Goal: Check status

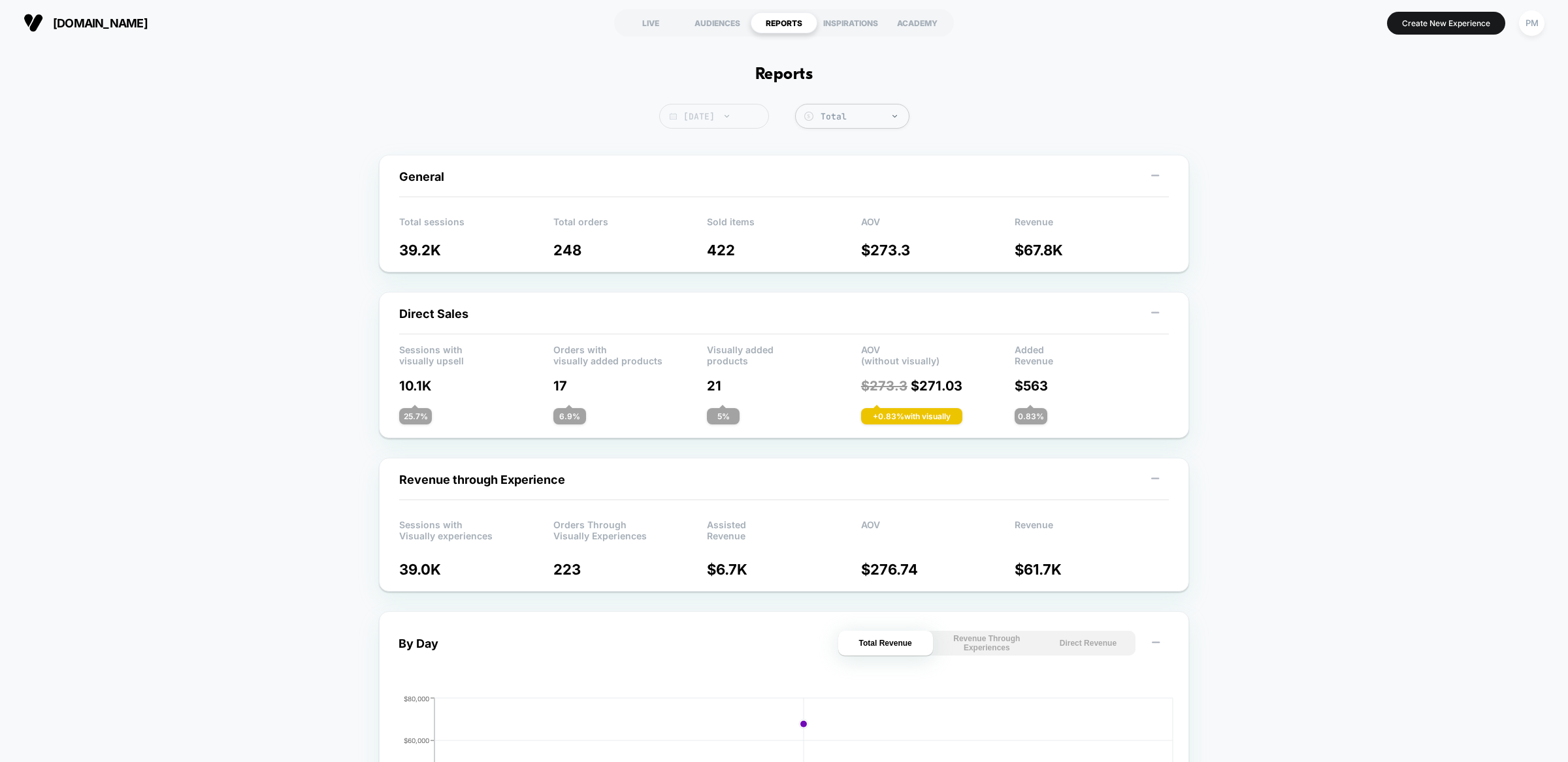
click at [704, 108] on span "[DATE]" at bounding box center [714, 117] width 110 height 25
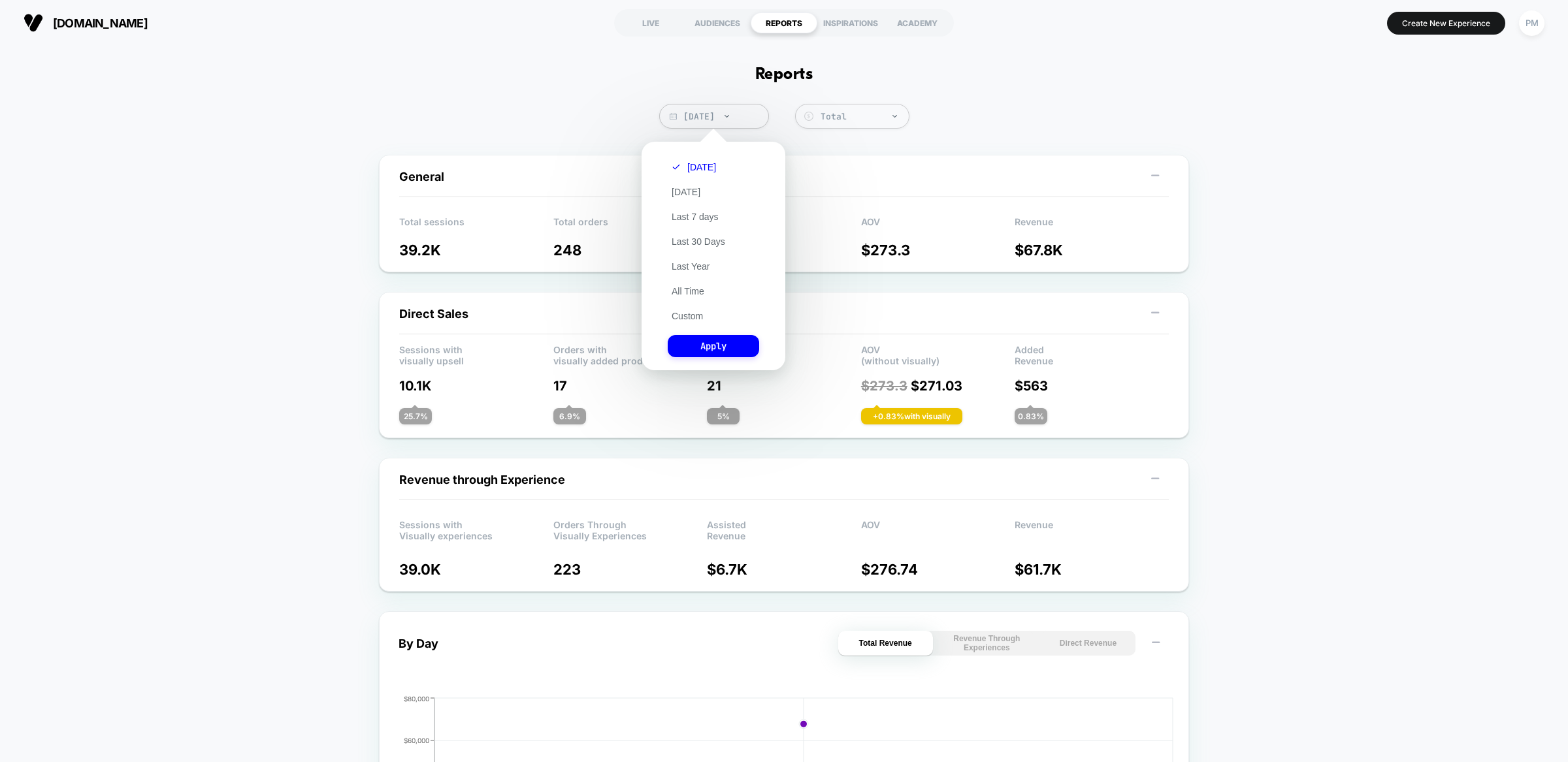
click at [682, 182] on div "[DATE] [DATE] Last 7 days Last 30 Days Last Year All Time Custom Apply" at bounding box center [713, 256] width 131 height 215
click at [682, 189] on button "[DATE]" at bounding box center [685, 192] width 37 height 12
click at [701, 337] on button "Apply" at bounding box center [713, 346] width 92 height 22
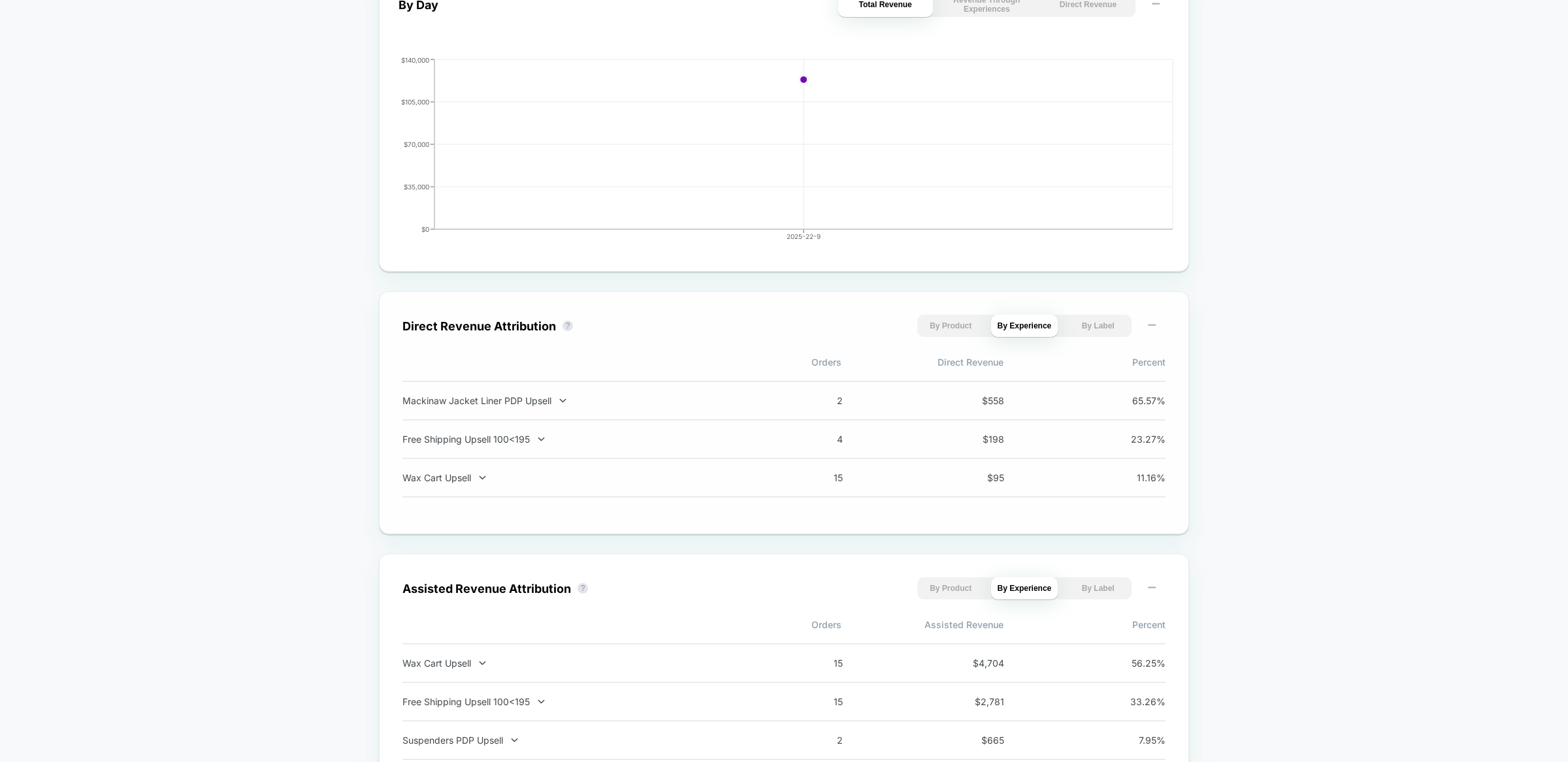
click at [617, 389] on div "Mackinaw Jacket Liner PDP Upsell 2 $ 558 65.57 %" at bounding box center [783, 400] width 763 height 40
click at [556, 393] on div "Mackinaw Jacket Liner PDP Upsell 2 $ 558 65.57 %" at bounding box center [783, 400] width 763 height 40
click at [546, 399] on div "Mackinaw Jacket Liner PDP Upsell" at bounding box center [574, 400] width 344 height 11
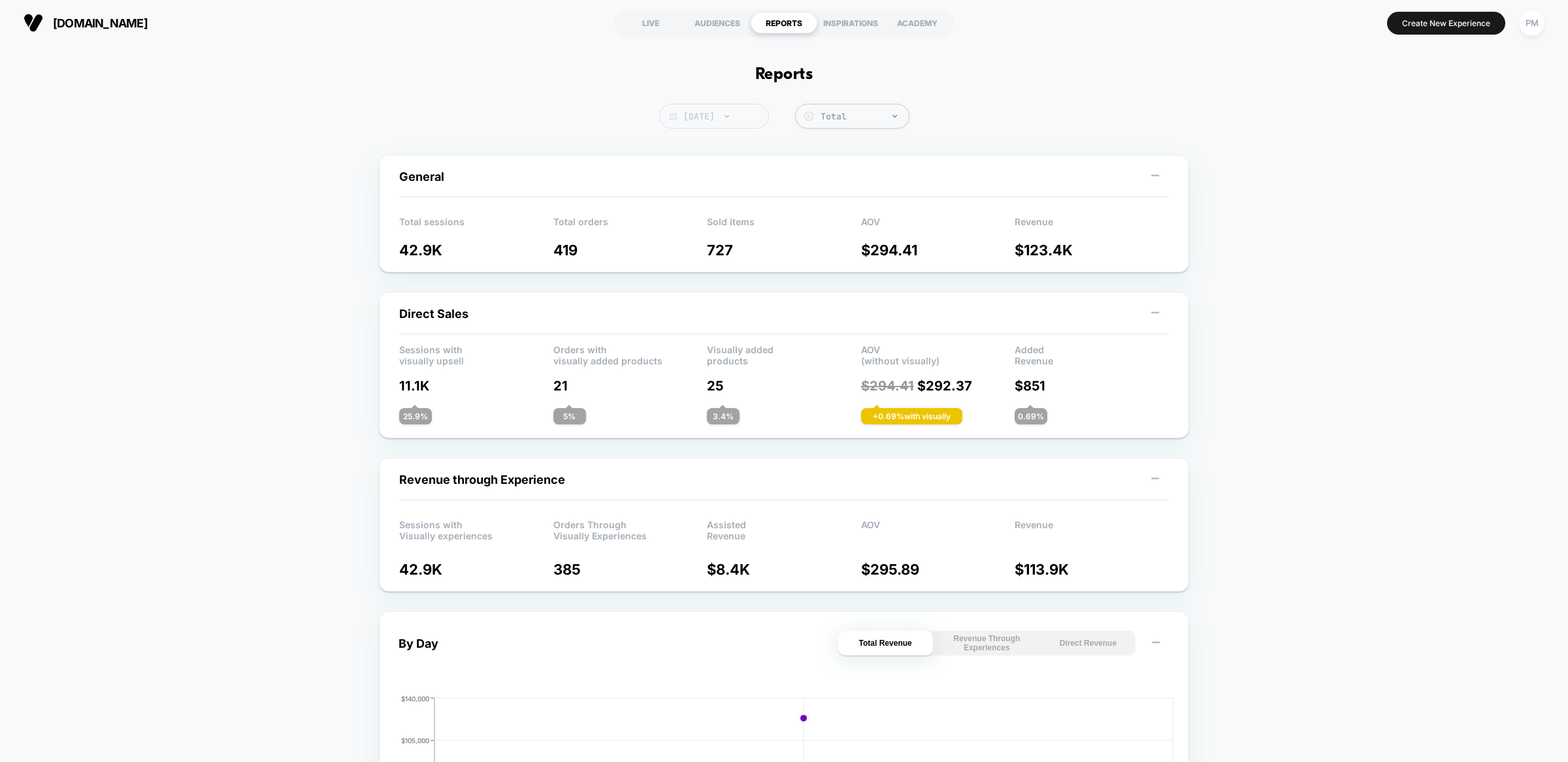
click at [740, 123] on span "[DATE]" at bounding box center [714, 117] width 110 height 25
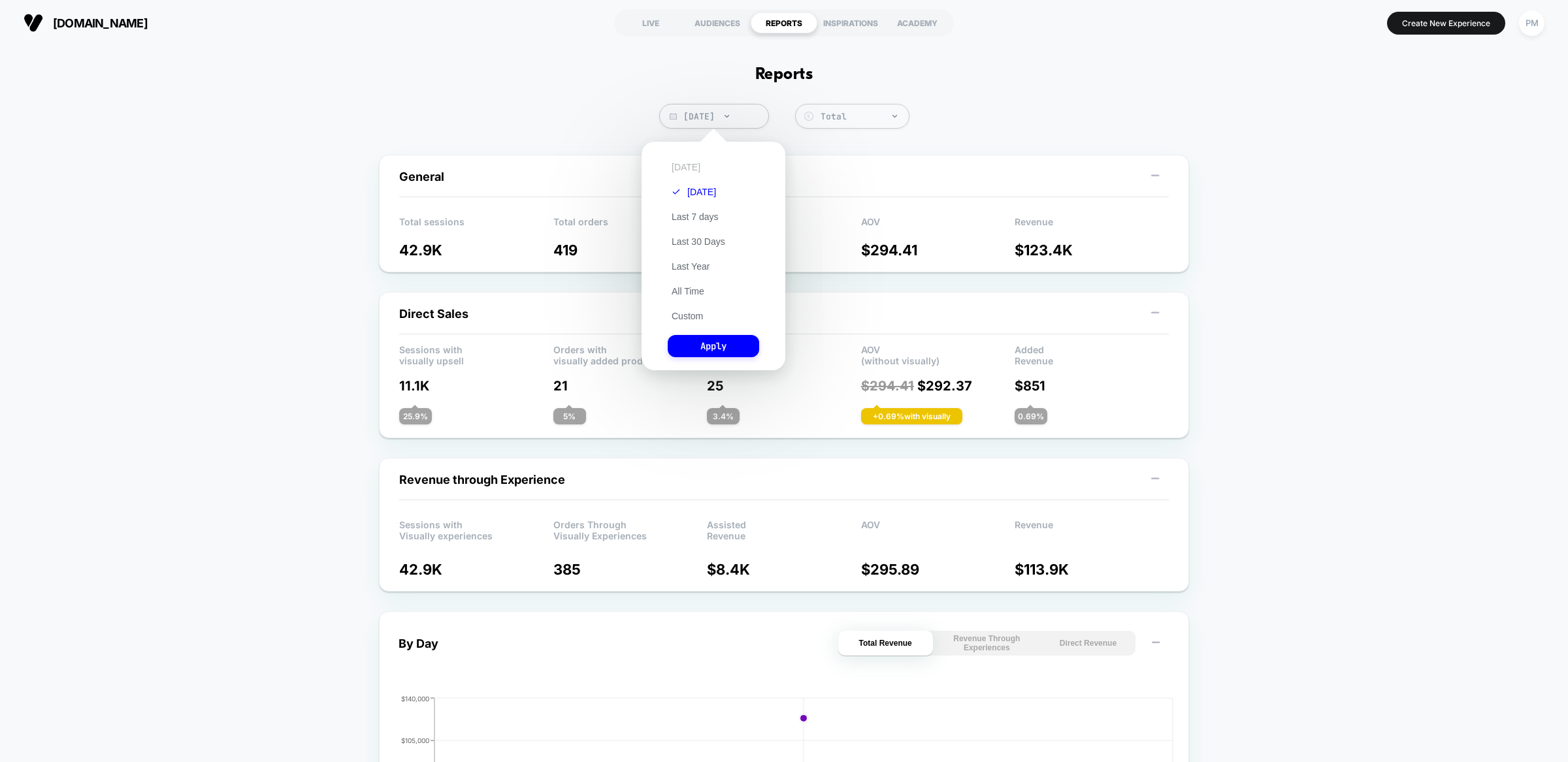
click at [685, 171] on button "[DATE]" at bounding box center [685, 167] width 37 height 12
click at [699, 337] on button "Apply" at bounding box center [713, 346] width 92 height 22
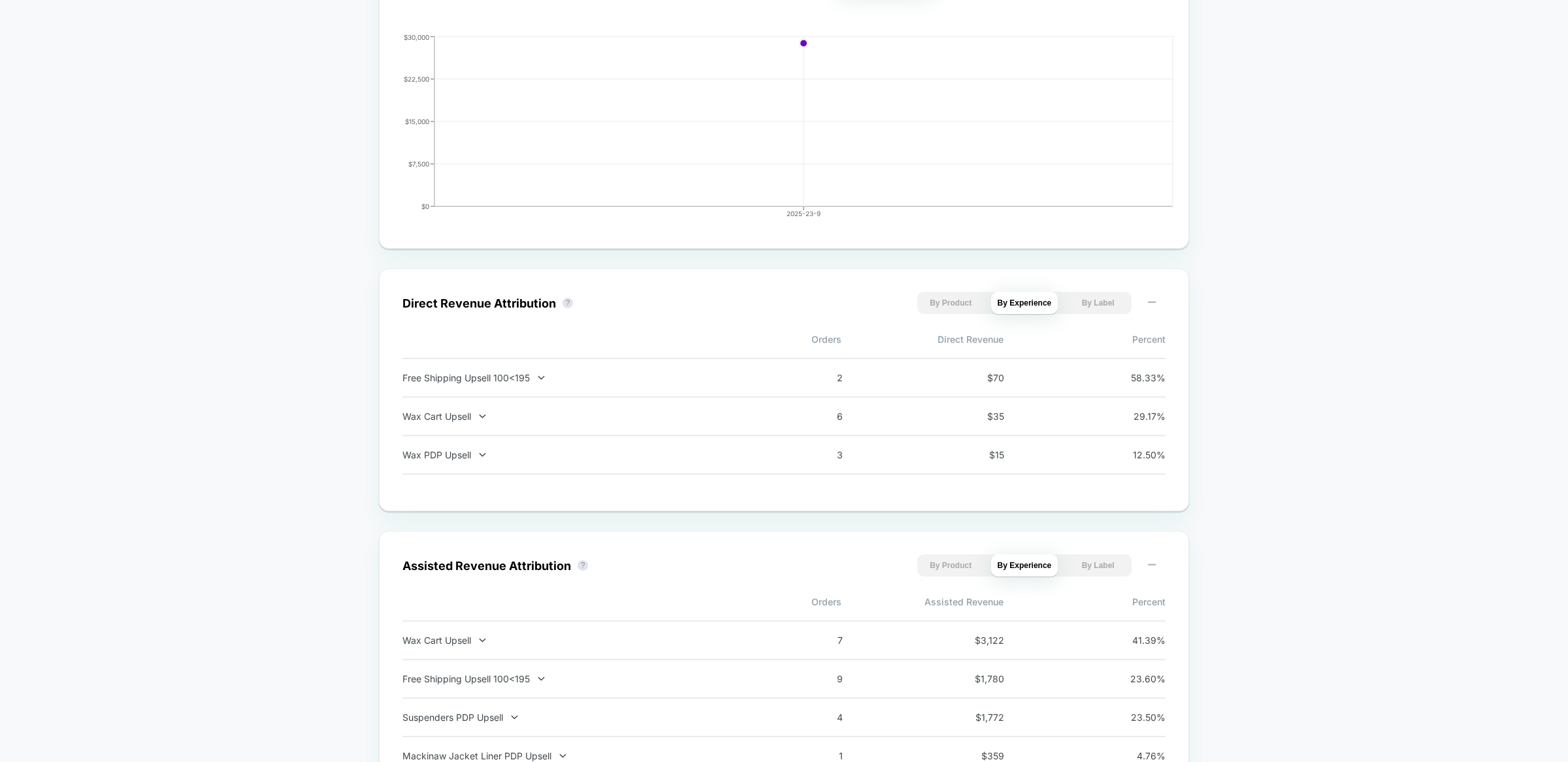
scroll to position [679, 0]
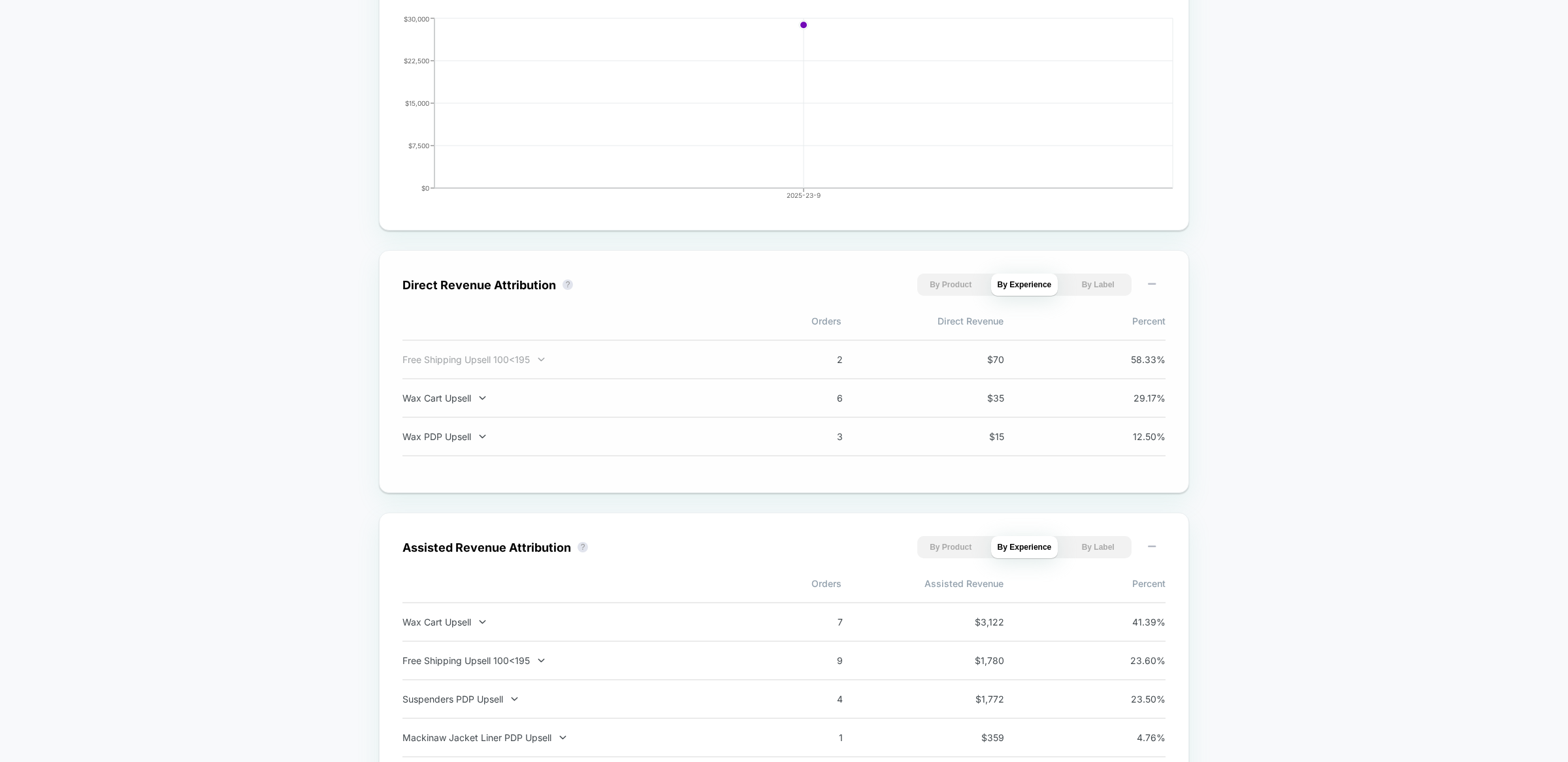
click at [576, 365] on div "Free Shipping Upsell 100<195" at bounding box center [574, 359] width 344 height 11
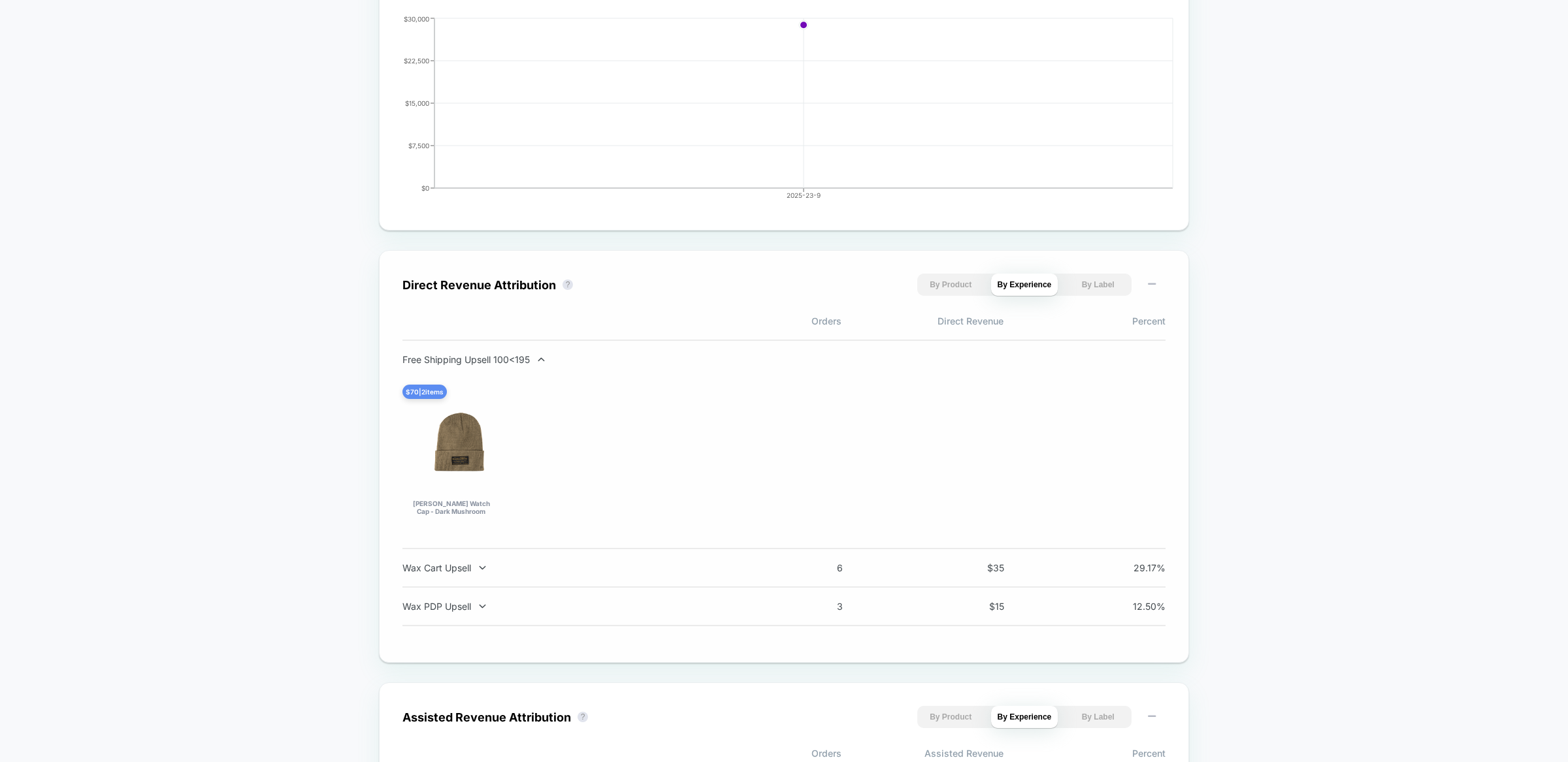
scroll to position [0, 0]
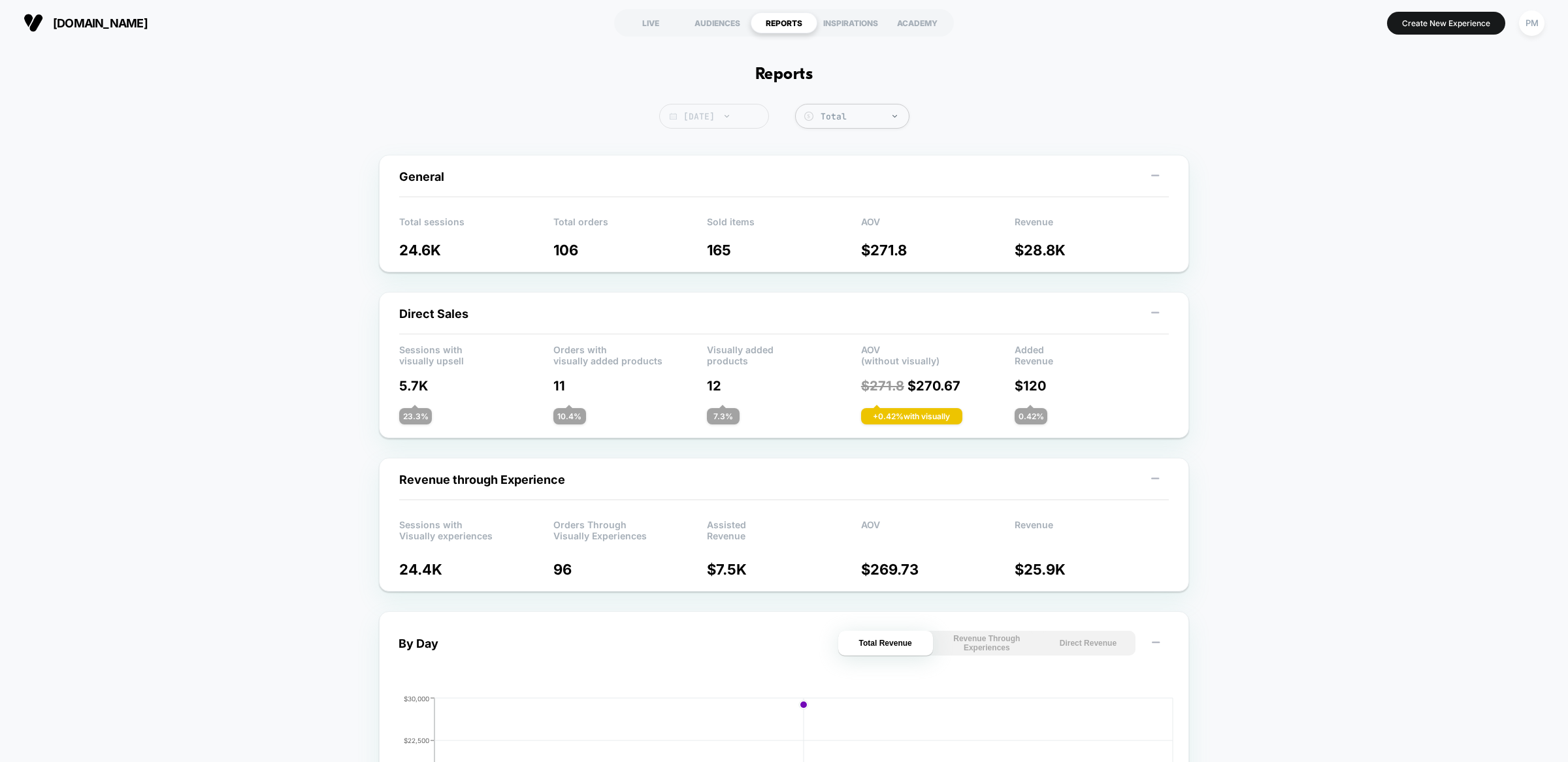
click at [707, 119] on span "[DATE]" at bounding box center [714, 117] width 110 height 25
select select "*"
select select "****"
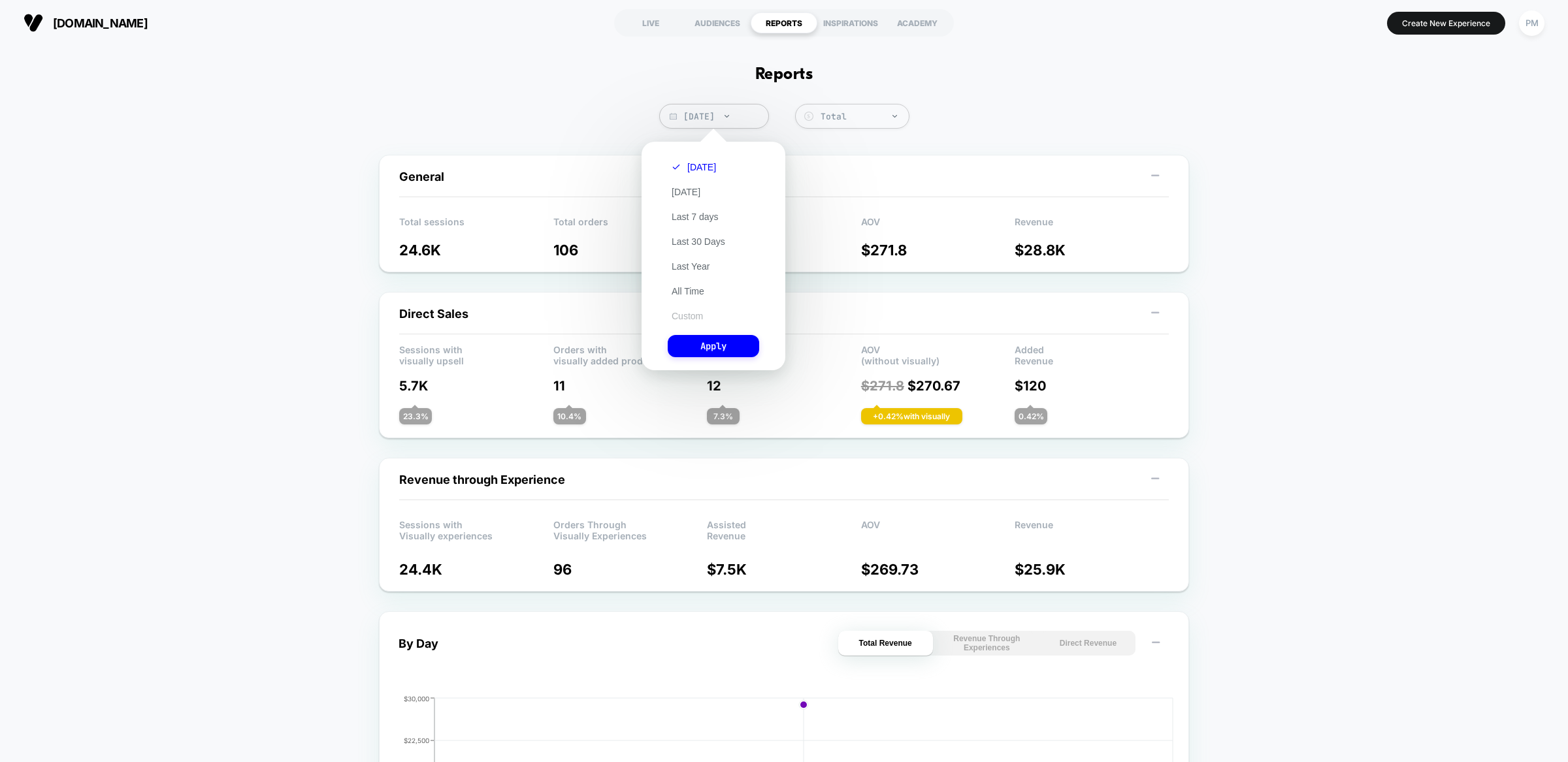
click at [690, 310] on button "Custom" at bounding box center [687, 316] width 39 height 12
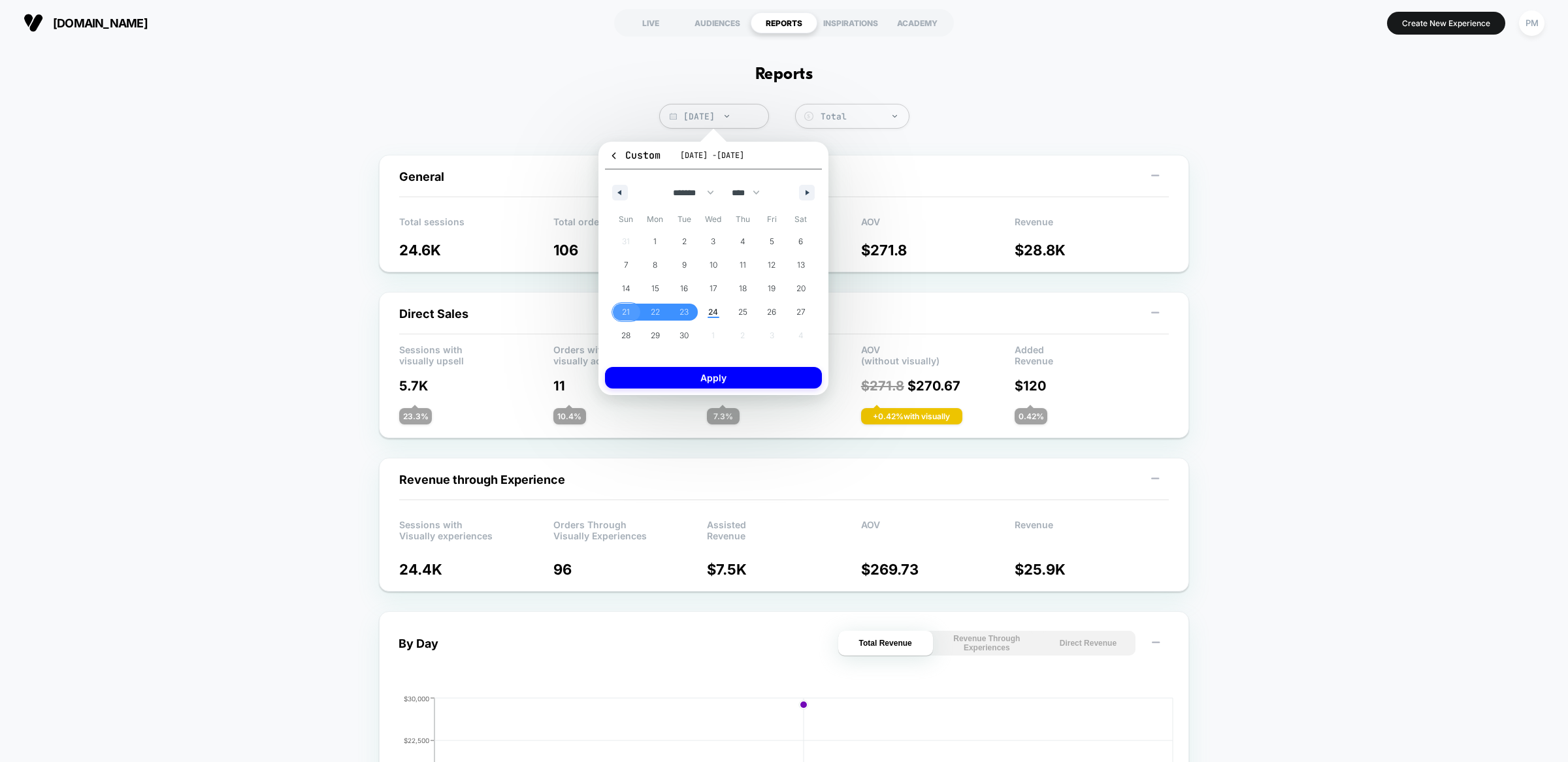
click at [626, 312] on span "21" at bounding box center [626, 312] width 8 height 24
click at [710, 311] on span "24" at bounding box center [713, 312] width 10 height 24
click at [705, 380] on button "Apply" at bounding box center [713, 378] width 217 height 22
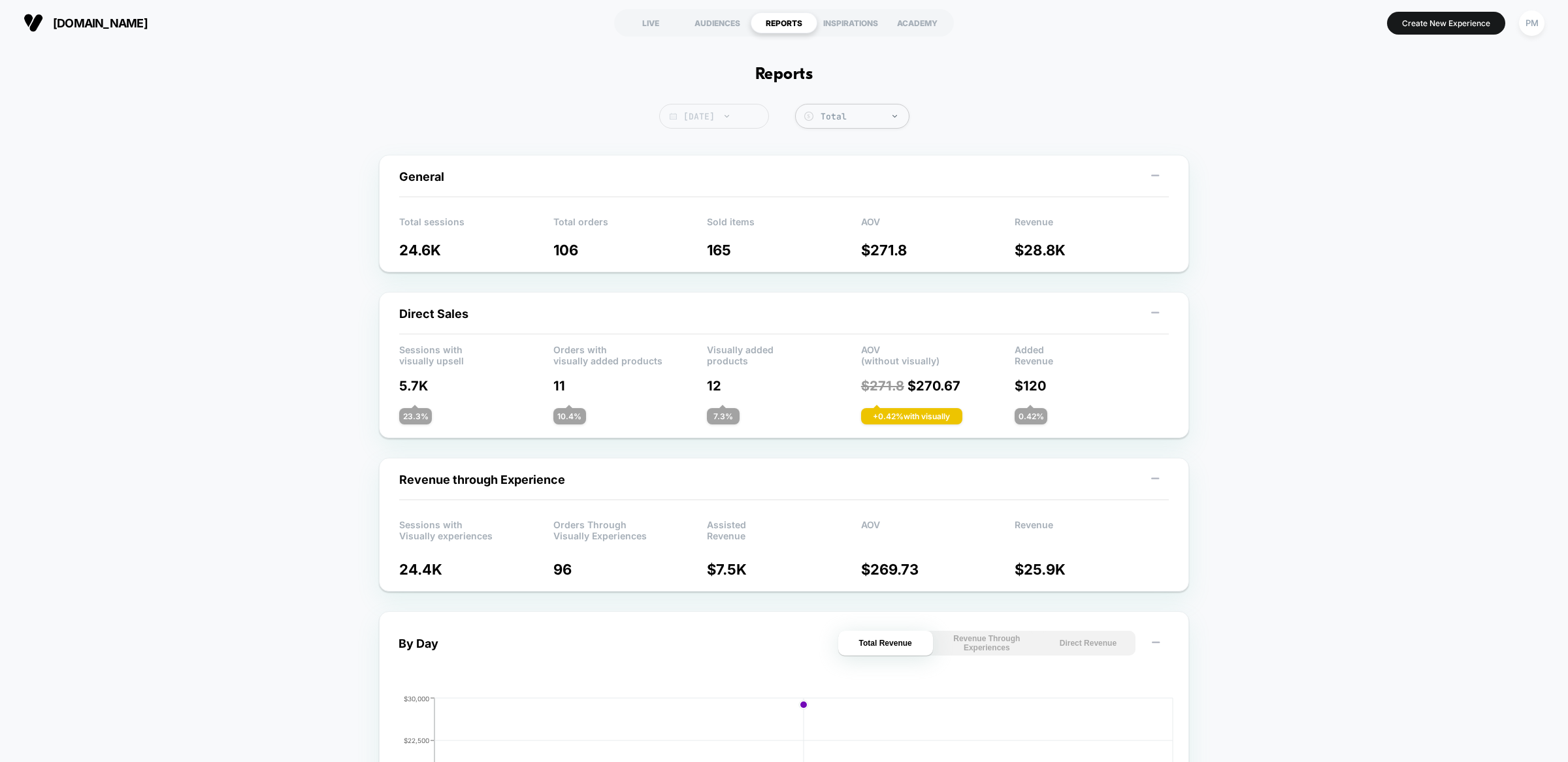
click at [740, 110] on span "[DATE]" at bounding box center [714, 117] width 110 height 25
select select "*"
select select "****"
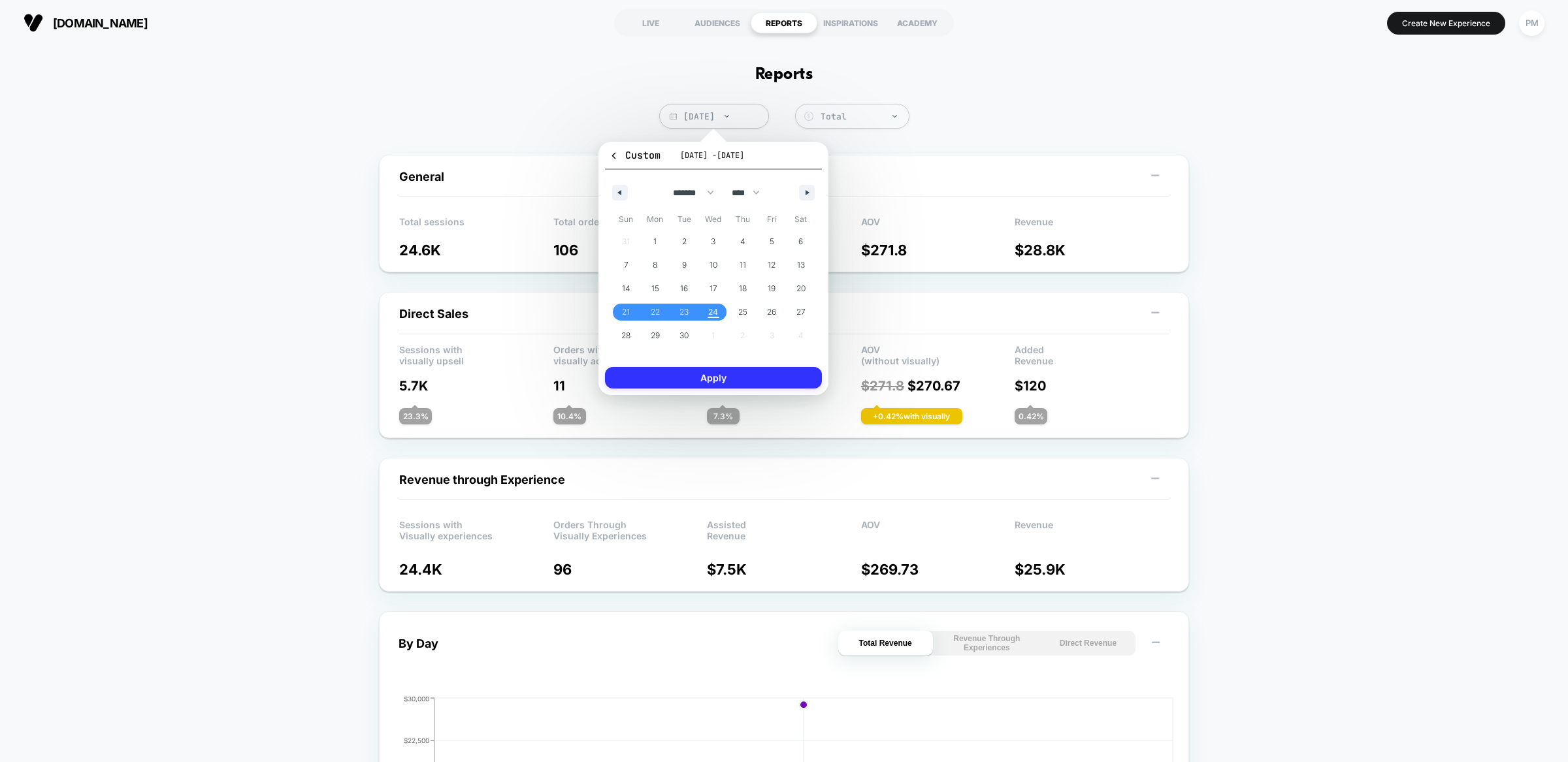
click at [801, 380] on button "Apply" at bounding box center [713, 378] width 217 height 22
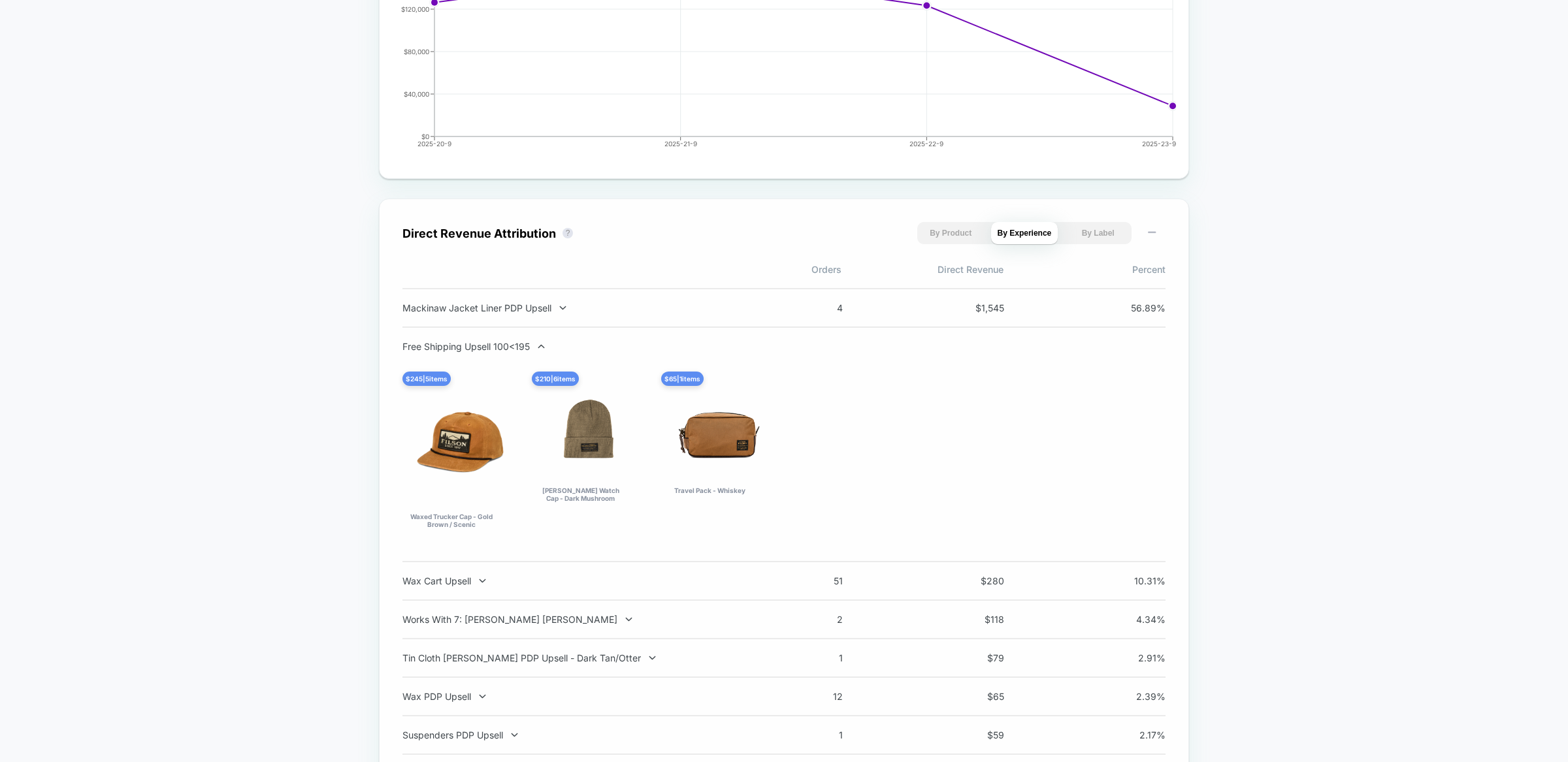
scroll to position [730, 0]
click at [543, 364] on div "Free Shipping Upsell 100<195 $ 245 | 5 items Waxed Trucker Cap - Gold Brown / S…" at bounding box center [783, 446] width 763 height 207
click at [528, 353] on div "Free Shipping Upsell 100<195" at bounding box center [574, 348] width 344 height 11
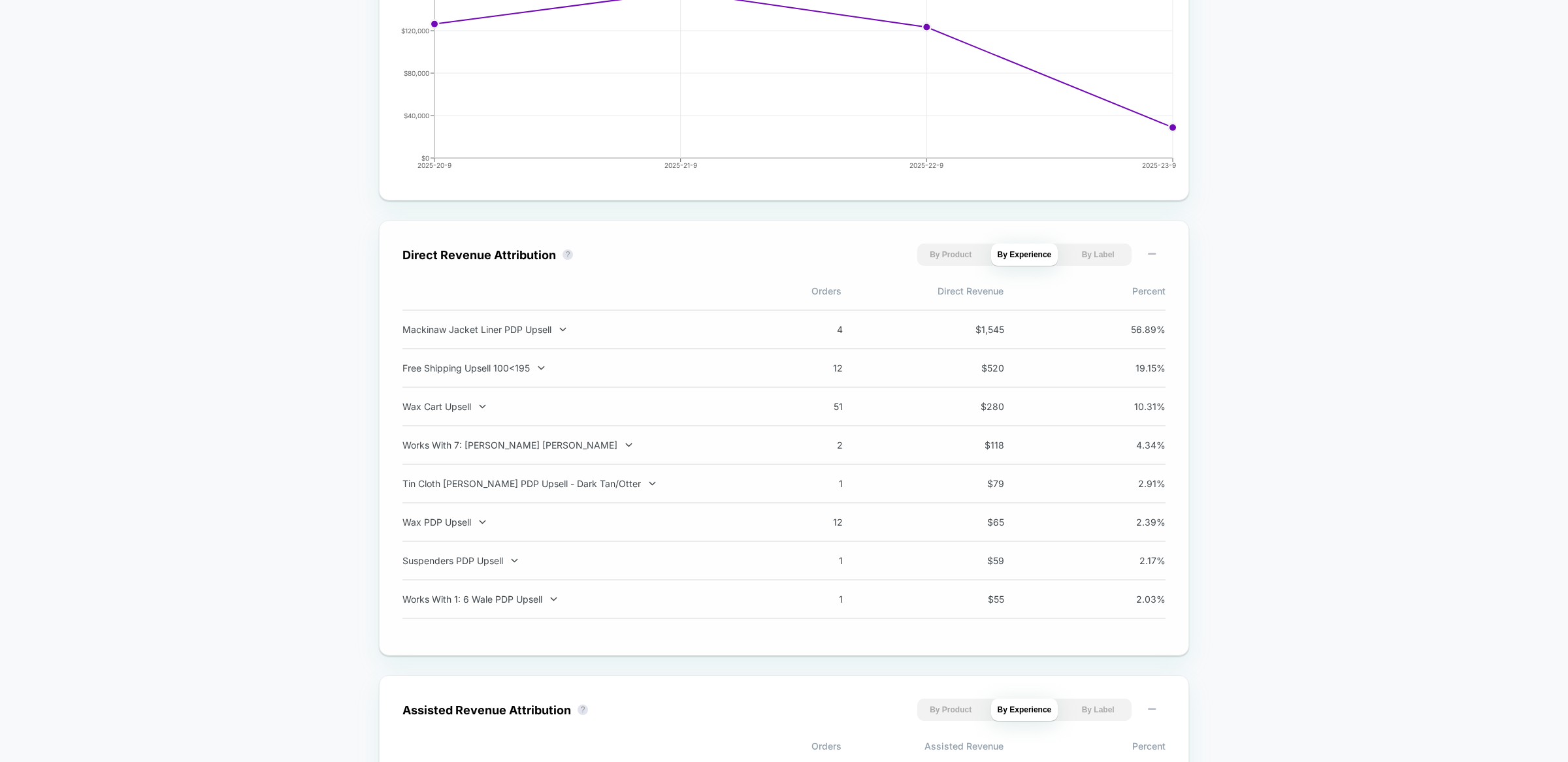
scroll to position [0, 0]
